Goal: Task Accomplishment & Management: Manage account settings

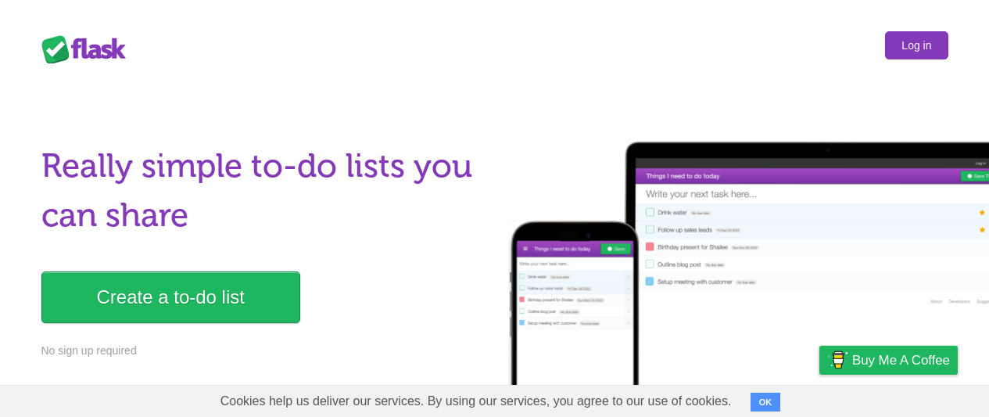
click at [917, 45] on link "Log in" at bounding box center [916, 45] width 63 height 28
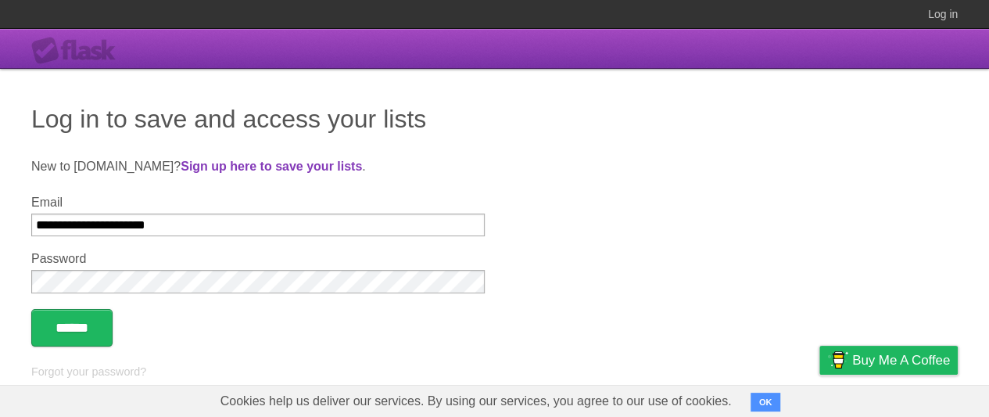
type input "**********"
click at [74, 328] on input "******" at bounding box center [71, 328] width 81 height 38
